Goal: Transaction & Acquisition: Purchase product/service

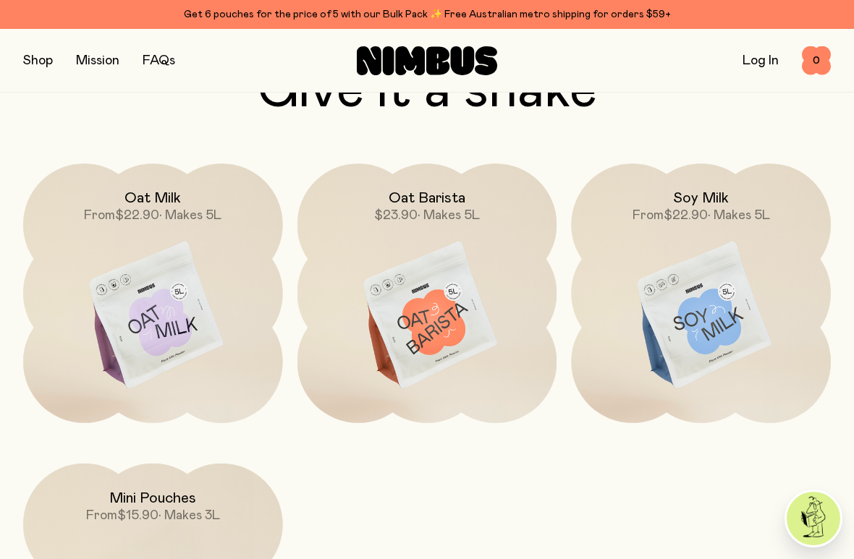
scroll to position [4136, 0]
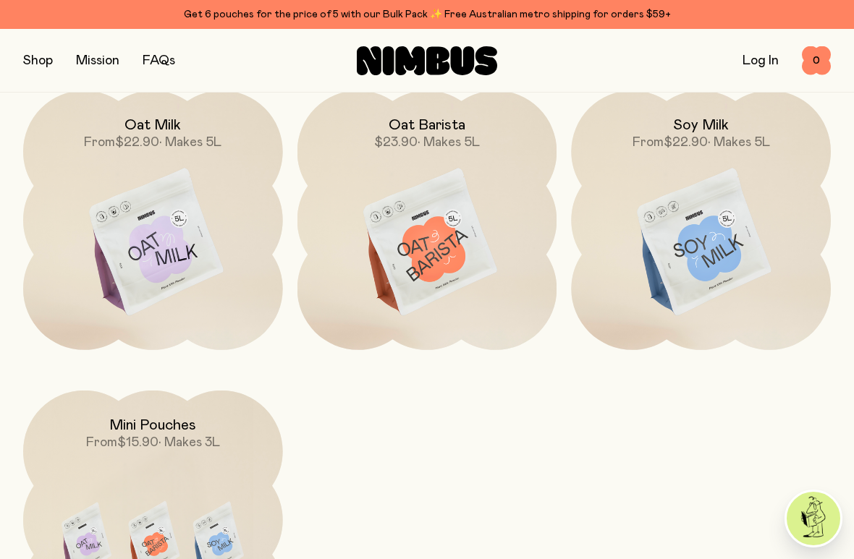
click at [710, 237] on img at bounding box center [701, 242] width 260 height 305
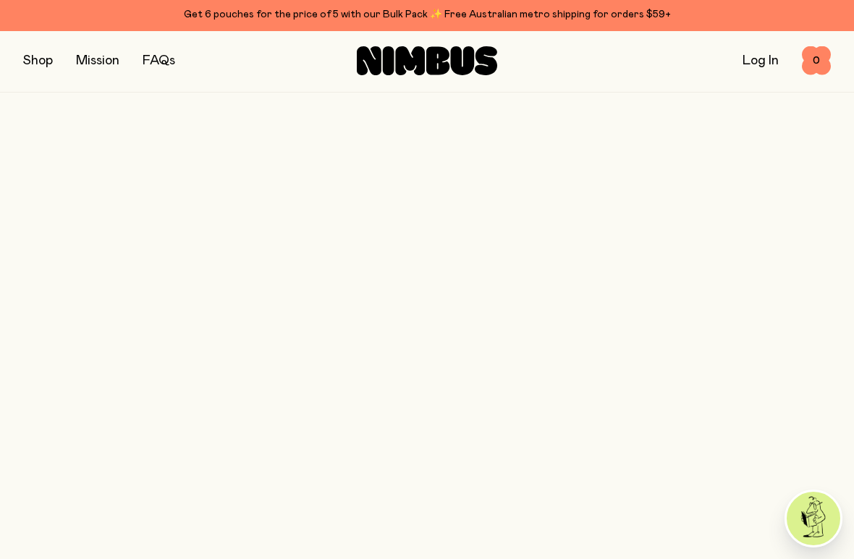
click at [707, 495] on html "Get 6 pouches for the price of 5 with our Bulk Pack ✨ Free Australian metro shi…" at bounding box center [427, 279] width 854 height 559
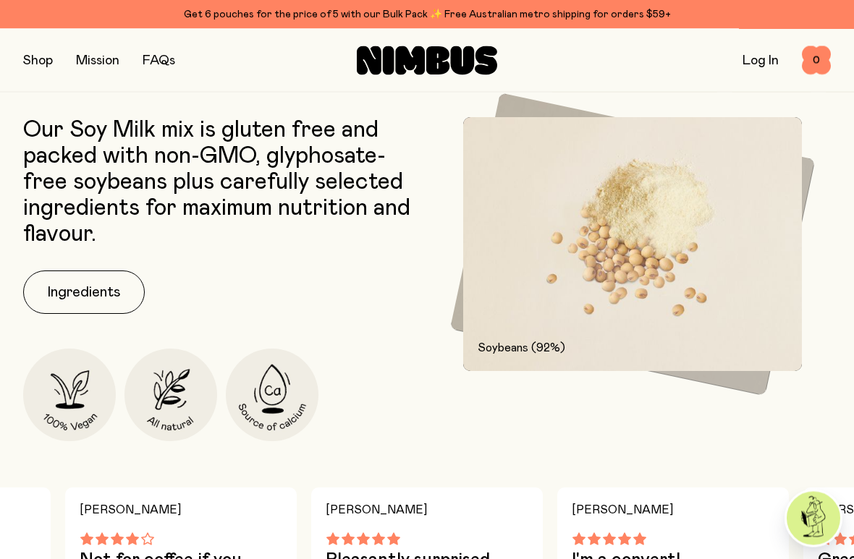
scroll to position [676, 0]
click at [93, 299] on button "Ingredients" at bounding box center [84, 292] width 122 height 43
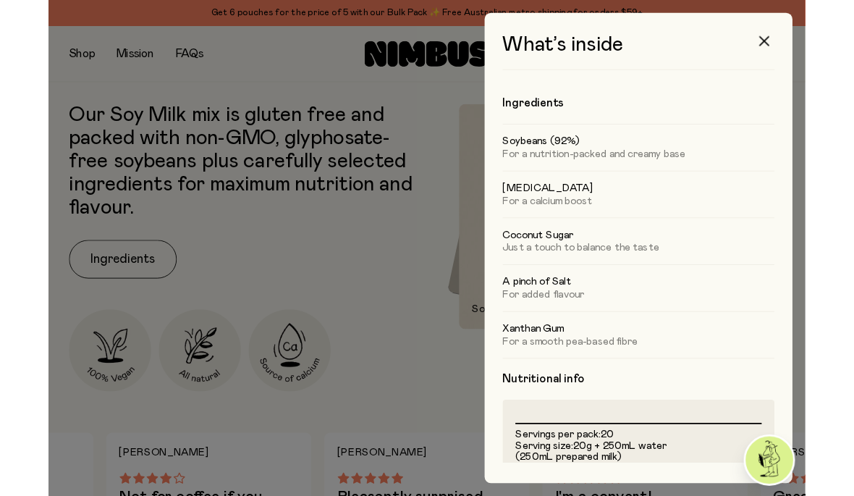
scroll to position [0, 0]
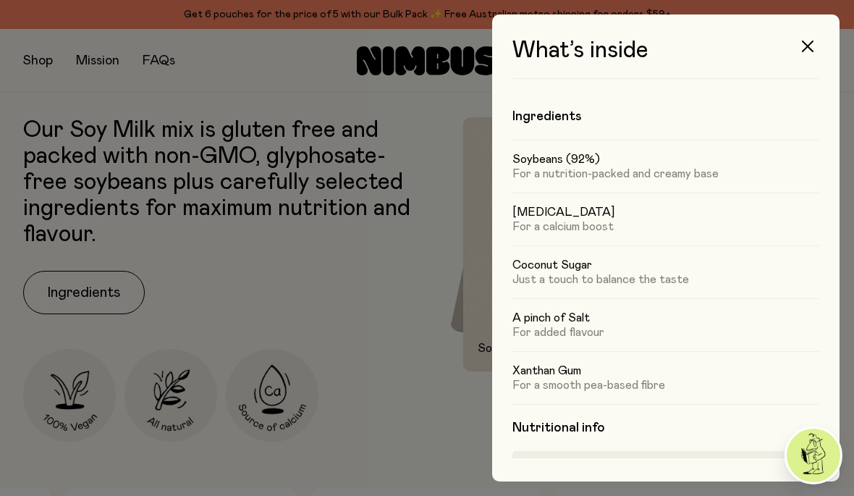
click at [820, 42] on button "button" at bounding box center [807, 46] width 35 height 35
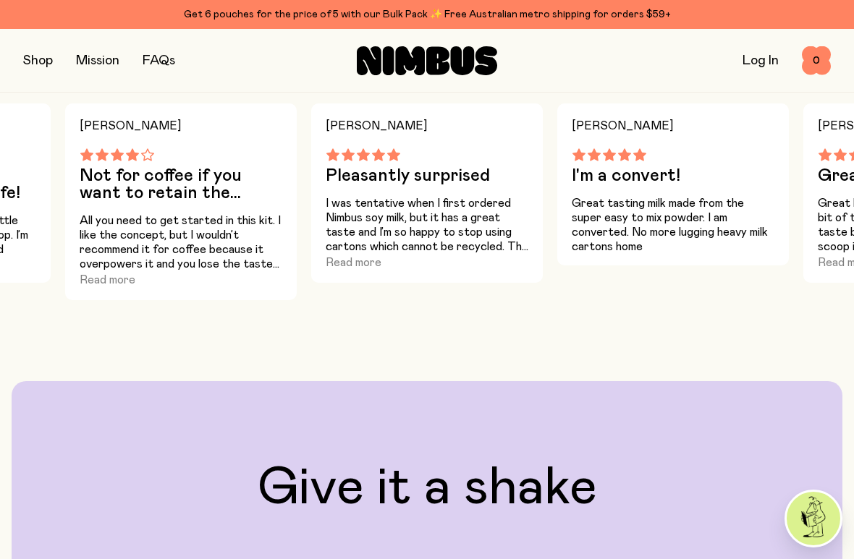
scroll to position [1068, 0]
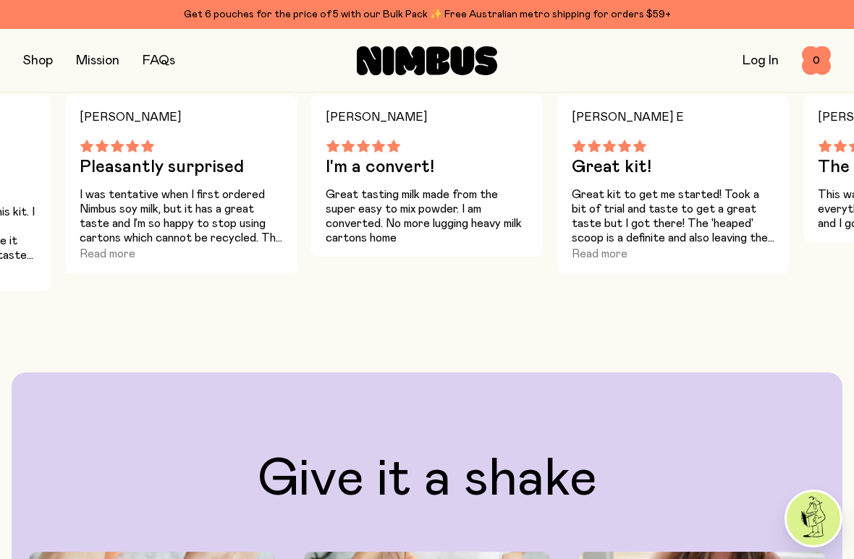
click at [744, 259] on div "Great kit to get me started! Took a bit of trial and taste to get a great taste…" at bounding box center [672, 224] width 203 height 75
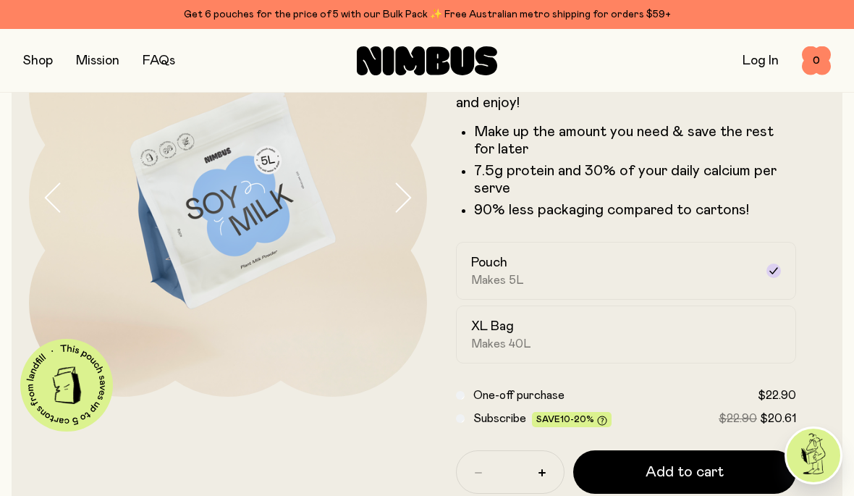
scroll to position [0, 0]
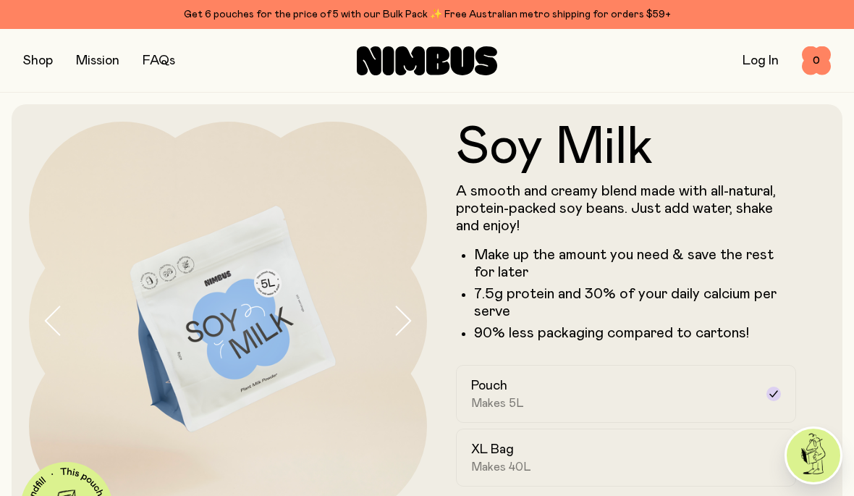
click at [48, 70] on button "button" at bounding box center [38, 61] width 30 height 20
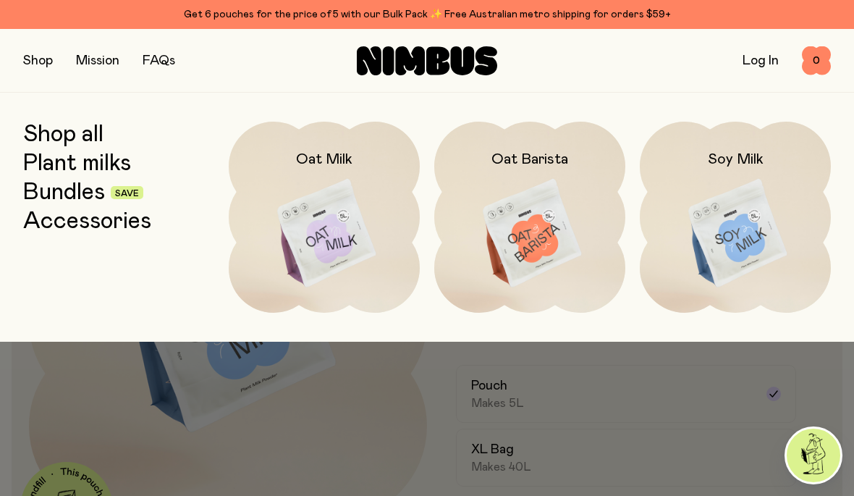
click at [38, 68] on button "button" at bounding box center [38, 61] width 30 height 20
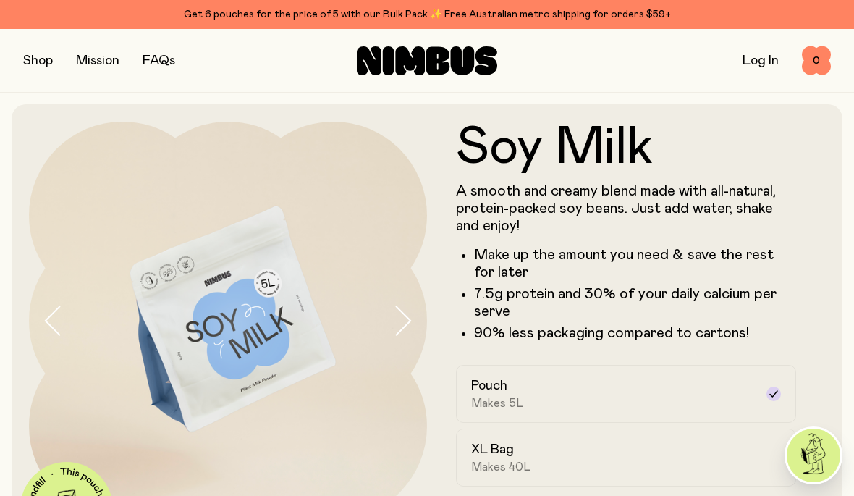
click at [35, 61] on button "button" at bounding box center [38, 61] width 30 height 20
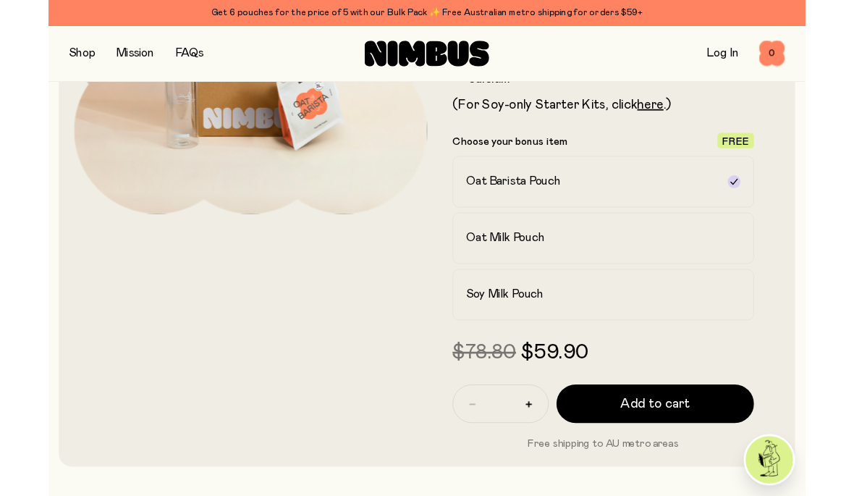
scroll to position [254, 0]
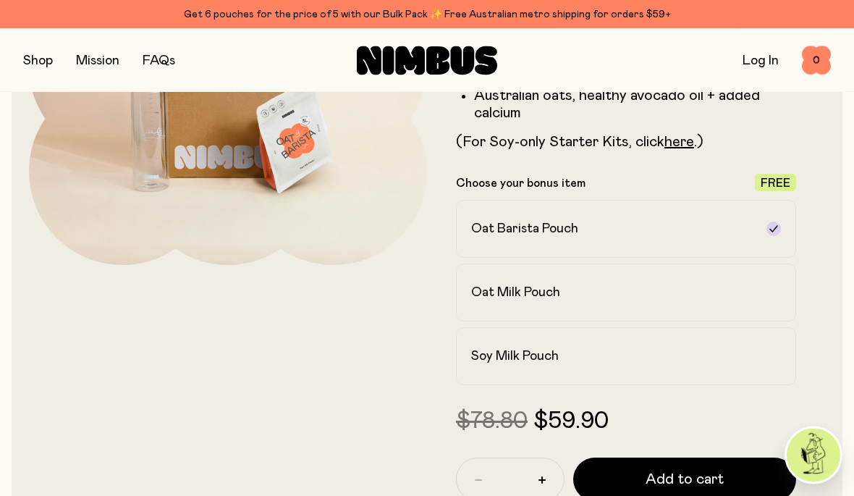
click at [568, 346] on label "Soy Milk Pouch" at bounding box center [626, 357] width 340 height 58
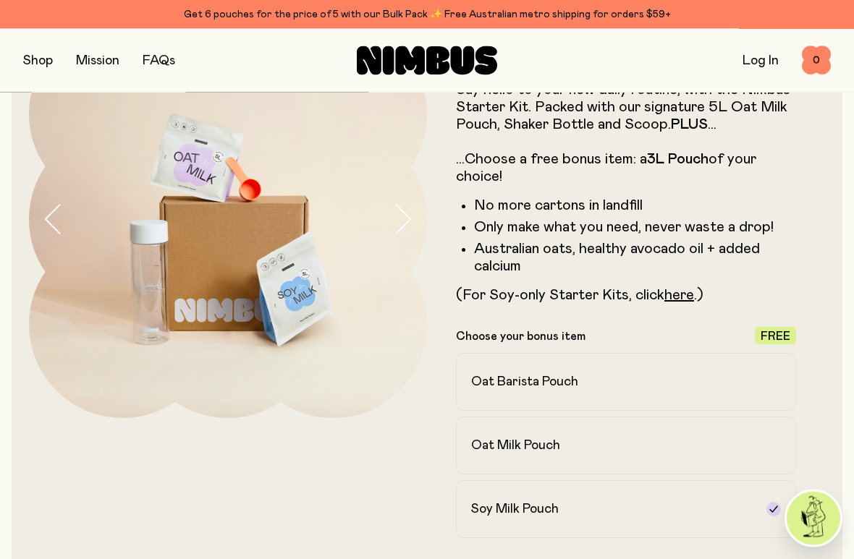
scroll to position [102, 0]
click at [679, 299] on link "here" at bounding box center [679, 294] width 30 height 14
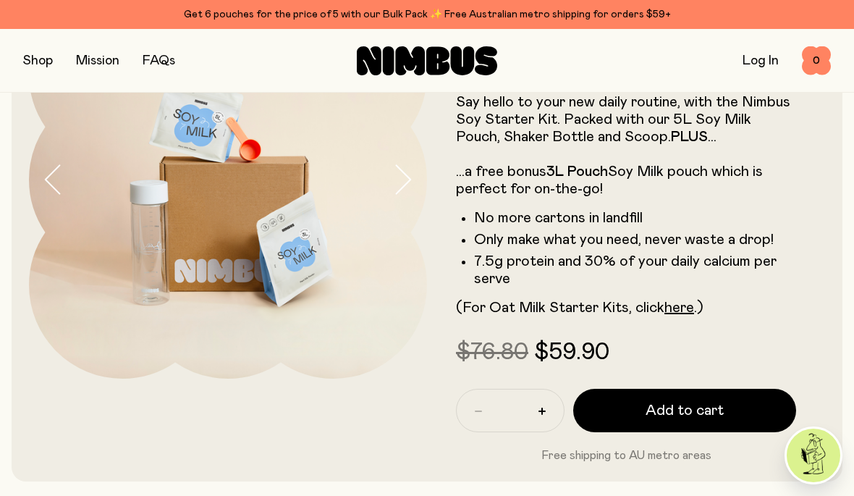
scroll to position [140, 0]
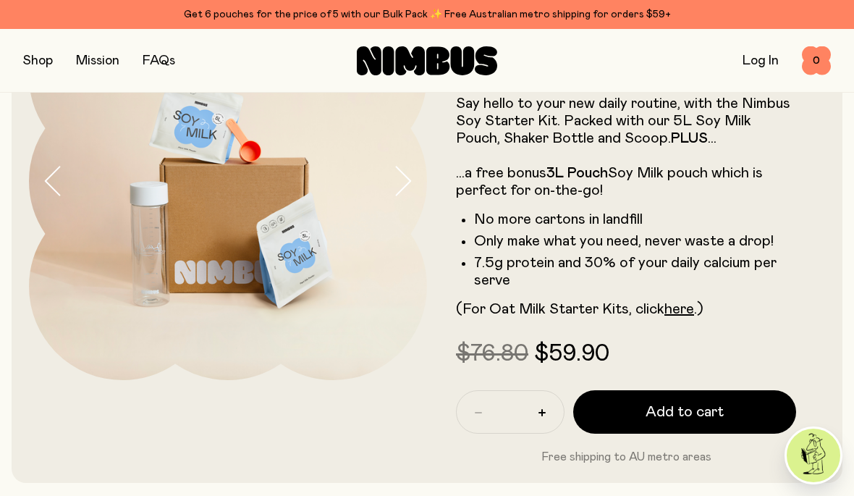
click at [700, 417] on span "Add to cart" at bounding box center [684, 411] width 78 height 20
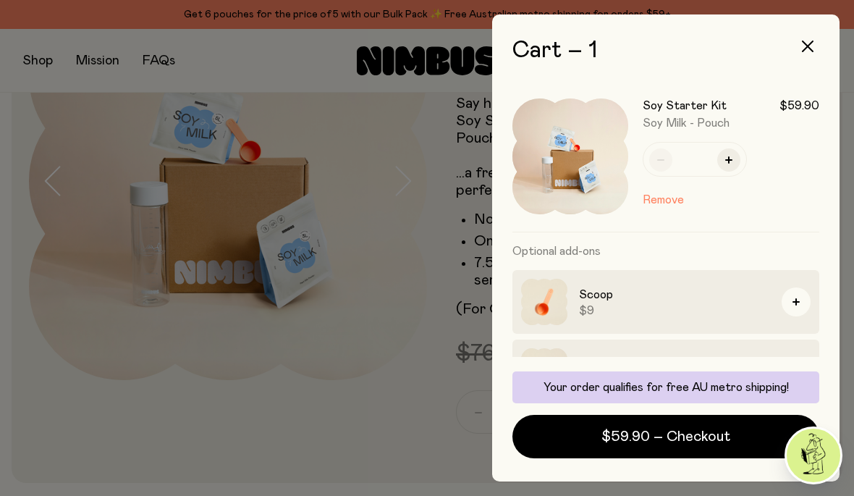
click at [700, 433] on span "$59.90 – Checkout" at bounding box center [665, 436] width 129 height 20
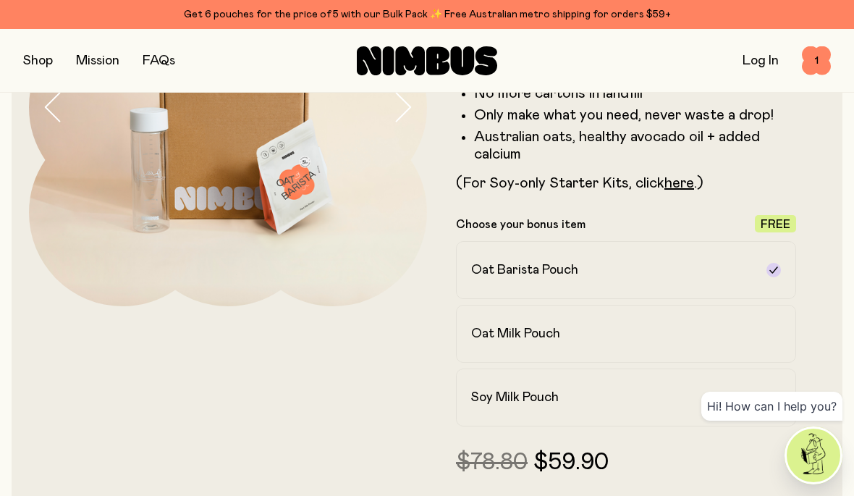
scroll to position [213, 0]
click at [778, 257] on label "Oat Barista Pouch" at bounding box center [626, 271] width 340 height 58
click at [781, 267] on label "Oat Barista Pouch" at bounding box center [626, 271] width 340 height 58
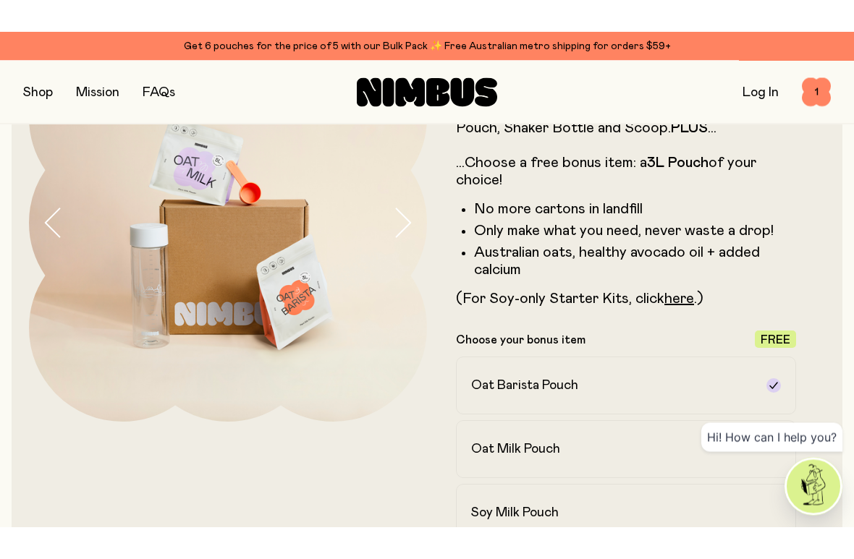
scroll to position [148, 0]
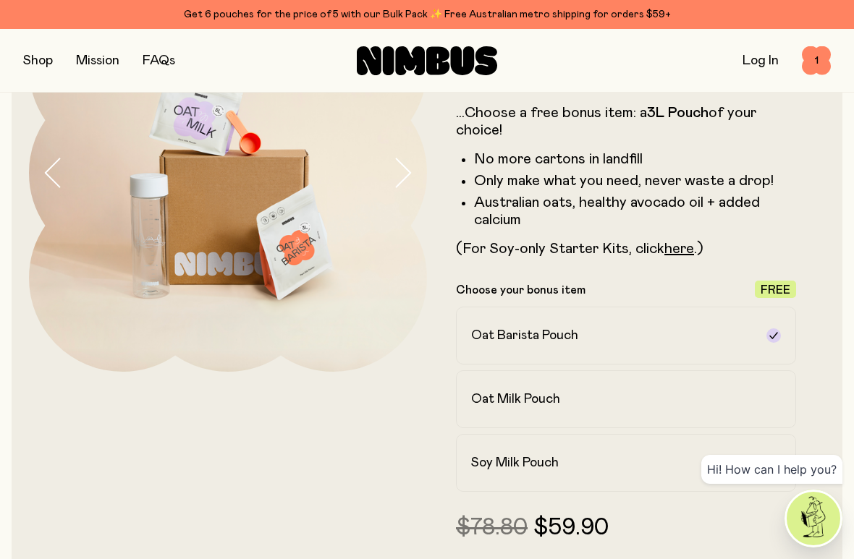
click at [684, 249] on link "here" at bounding box center [679, 249] width 30 height 14
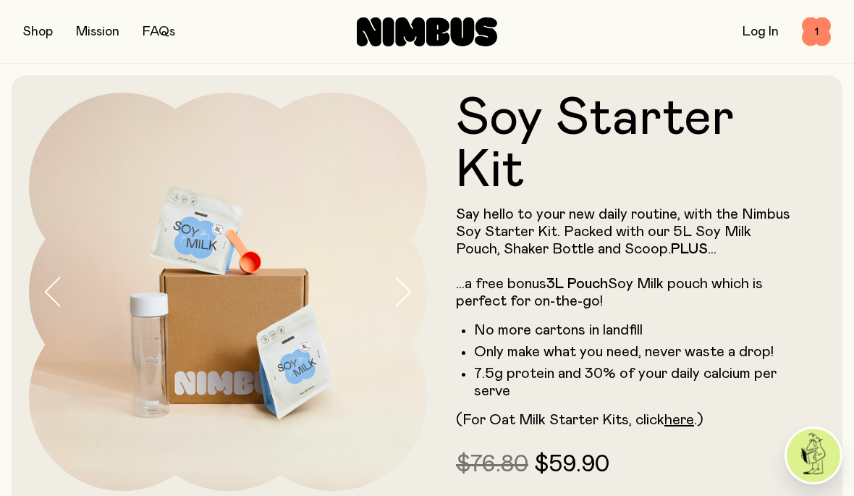
click at [818, 35] on span "1" at bounding box center [816, 31] width 29 height 29
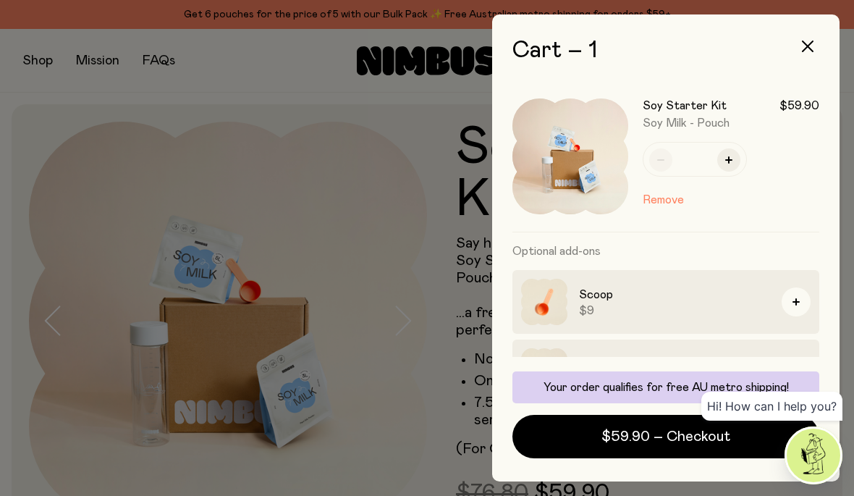
click at [683, 435] on span "$59.90 – Checkout" at bounding box center [665, 436] width 129 height 20
